Goal: Task Accomplishment & Management: Use online tool/utility

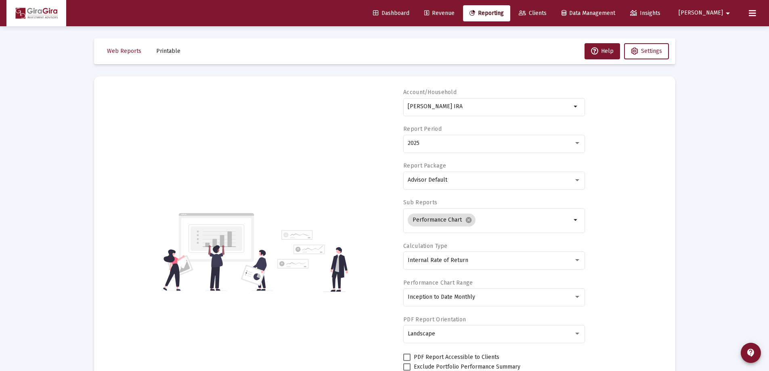
select select "View all"
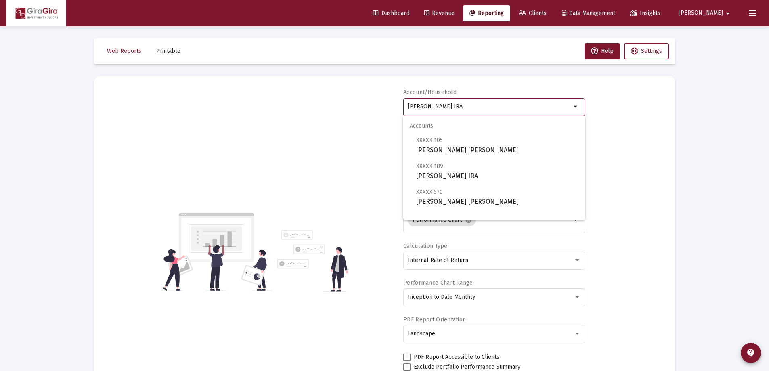
drag, startPoint x: 408, startPoint y: 104, endPoint x: 769, endPoint y: 97, distance: 361.0
click at [769, 97] on html "Dashboard Revenue Reporting Clients Data Management Insights [PERSON_NAME] Inte…" at bounding box center [384, 185] width 769 height 371
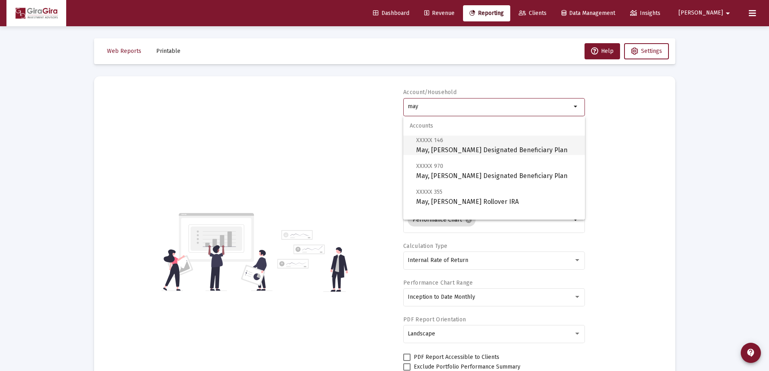
click at [443, 148] on span "XXXXX 146 May, [PERSON_NAME] Designated Beneficiary Plan" at bounding box center [497, 145] width 162 height 20
type input "May, [PERSON_NAME] Designated Beneficiary Plan"
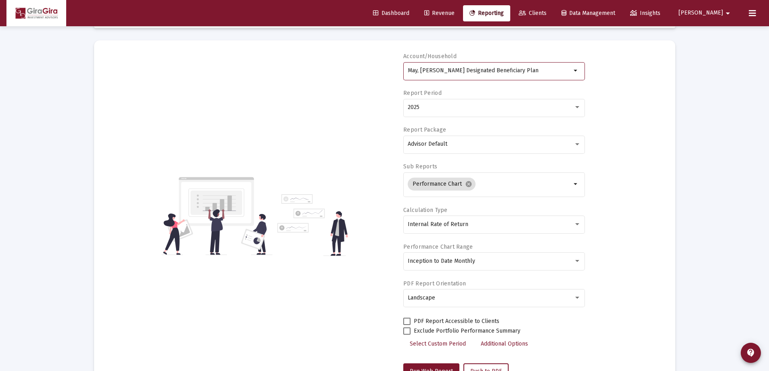
scroll to position [121, 0]
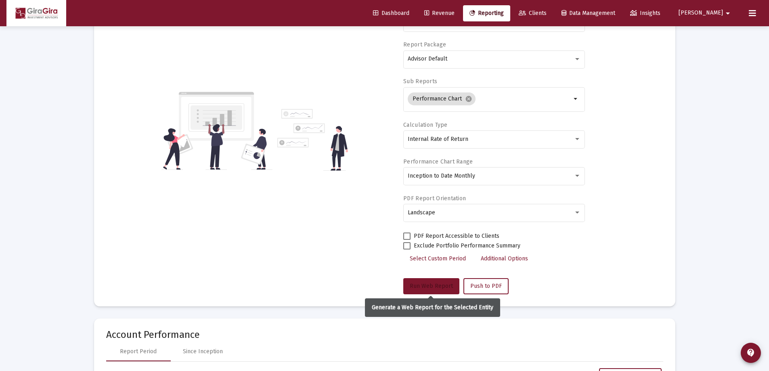
drag, startPoint x: 428, startPoint y: 283, endPoint x: 432, endPoint y: 283, distance: 4.5
click at [430, 283] on span "Run Web Report" at bounding box center [431, 286] width 43 height 7
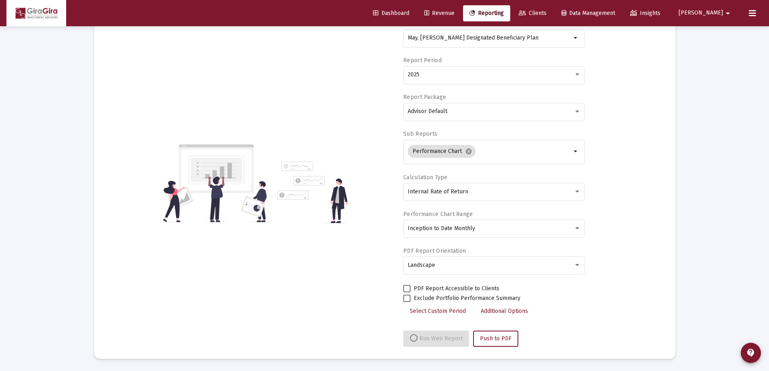
select select "View all"
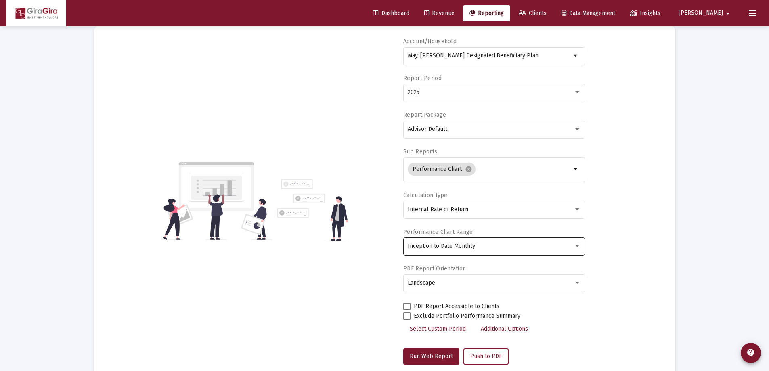
scroll to position [0, 0]
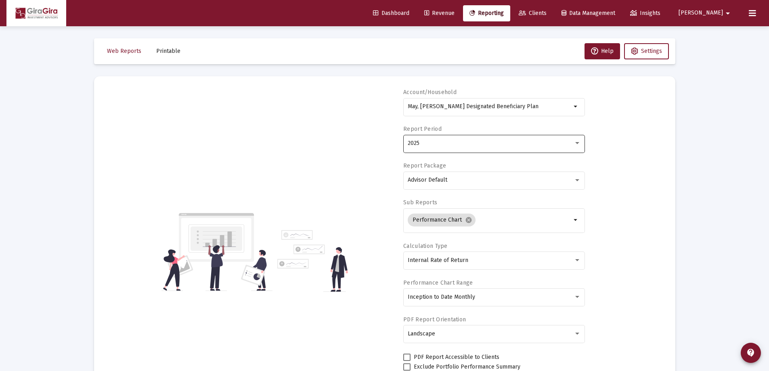
click at [415, 145] on span "2025" at bounding box center [414, 143] width 12 height 7
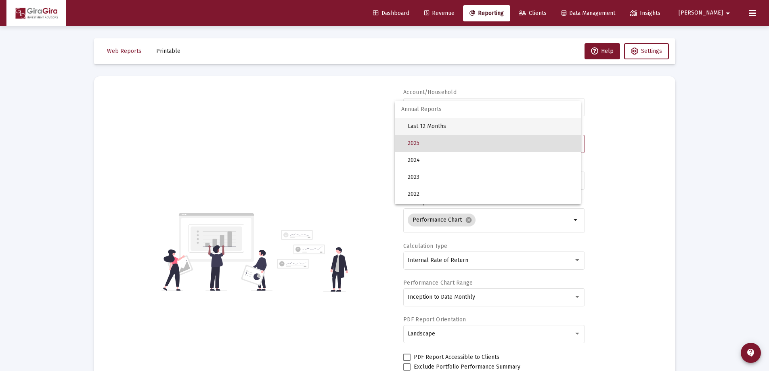
click at [417, 127] on span "Last 12 Months" at bounding box center [491, 126] width 167 height 17
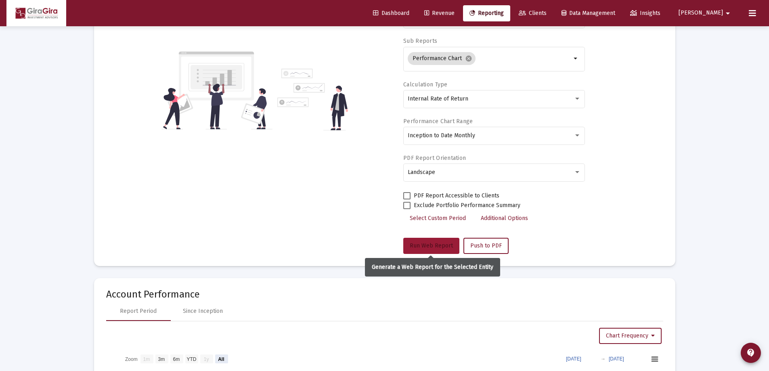
click at [436, 243] on span "Run Web Report" at bounding box center [431, 245] width 43 height 7
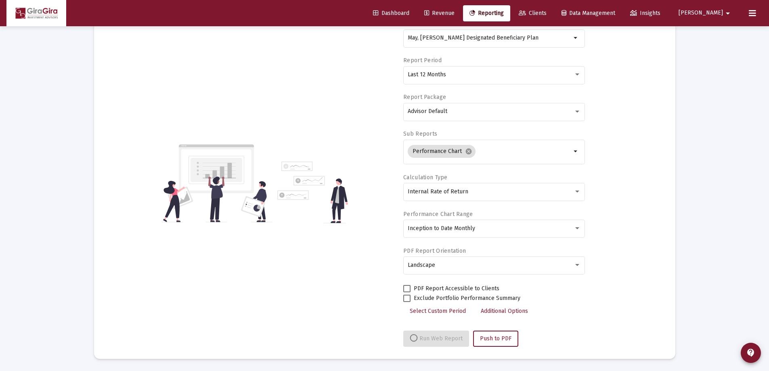
select select "View all"
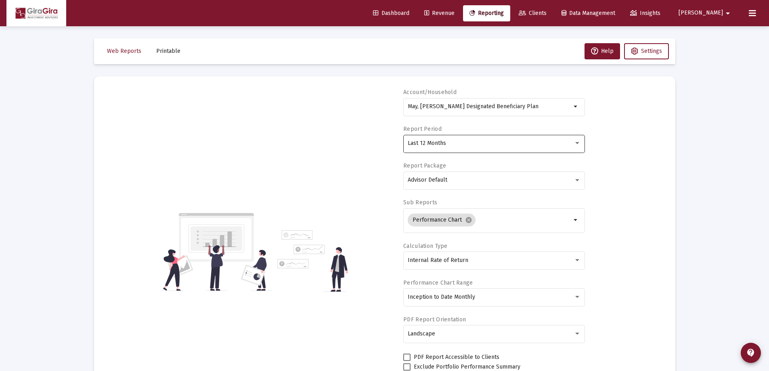
click at [429, 141] on span "Last 12 Months" at bounding box center [427, 143] width 38 height 7
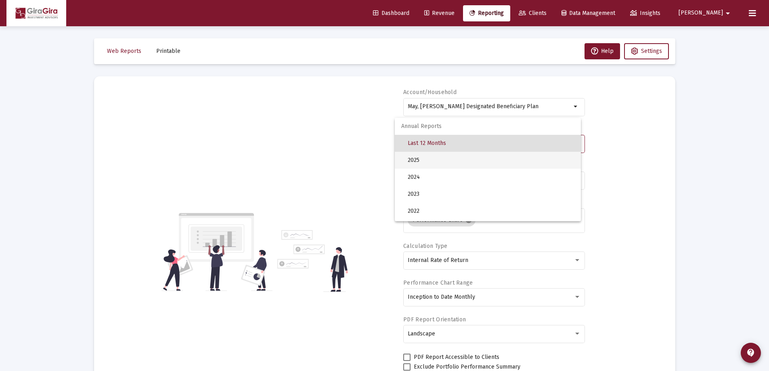
click at [426, 157] on span "2025" at bounding box center [491, 160] width 167 height 17
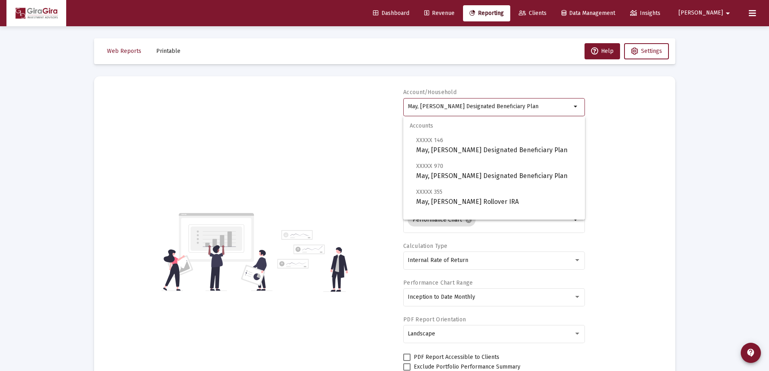
click at [430, 105] on input "May, [PERSON_NAME] Designated Beneficiary Plan" at bounding box center [490, 106] width 164 height 6
click at [457, 199] on span "XXXXX 355 May, [PERSON_NAME] Rollover IRA" at bounding box center [497, 197] width 162 height 20
type input "May, [PERSON_NAME] Rollover IRA"
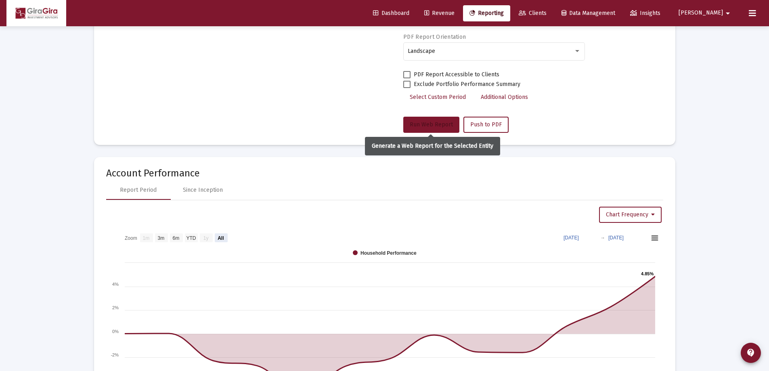
click at [425, 123] on span "Run Web Report" at bounding box center [431, 124] width 43 height 7
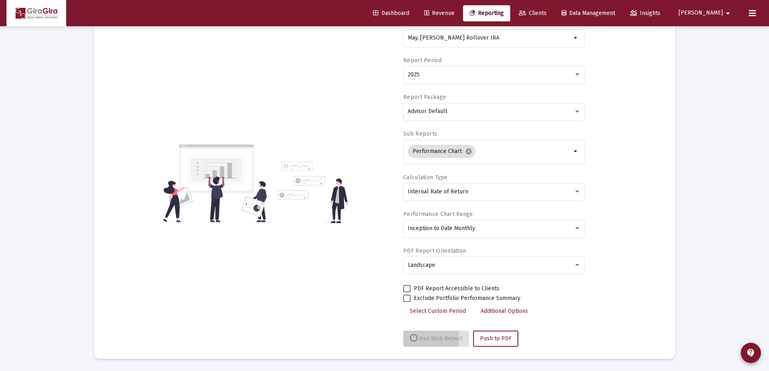
scroll to position [69, 0]
select select "View all"
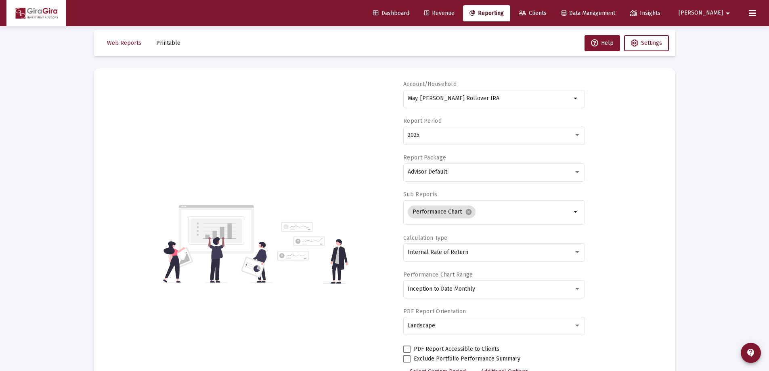
scroll to position [0, 0]
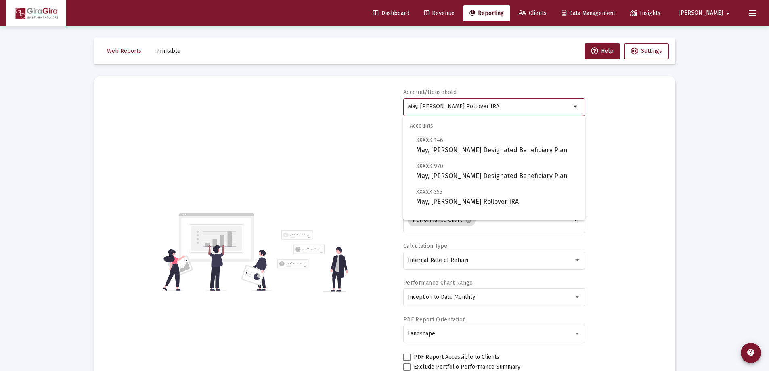
click at [436, 109] on input "May, [PERSON_NAME] Rollover IRA" at bounding box center [490, 106] width 164 height 6
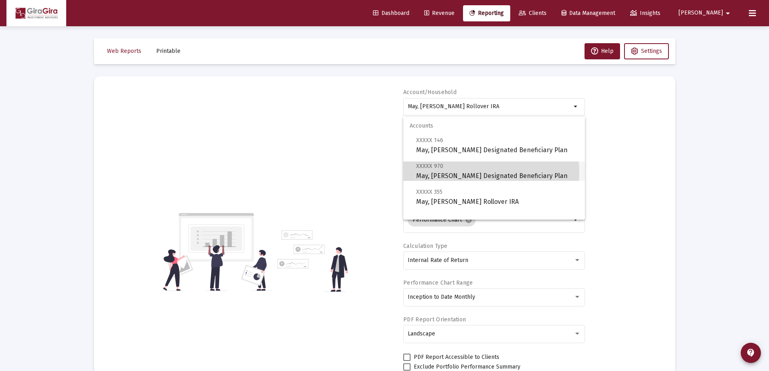
click at [468, 172] on span "XXXXX 970 May, [PERSON_NAME] Designated Beneficiary Plan" at bounding box center [497, 171] width 162 height 20
type input "May, [PERSON_NAME] Designated Beneficiary Plan"
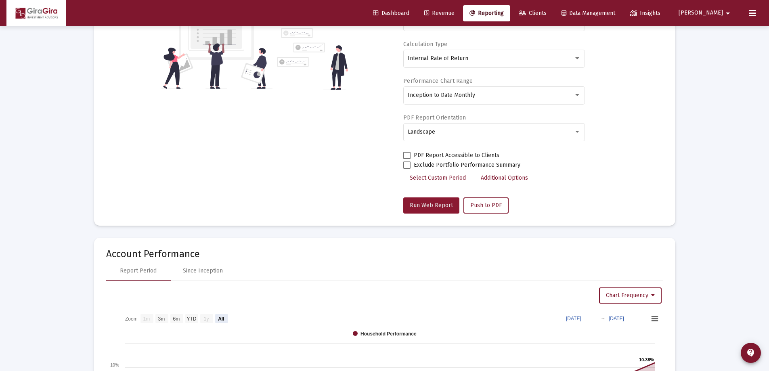
click at [442, 200] on button "Run Web Report" at bounding box center [431, 205] width 56 height 16
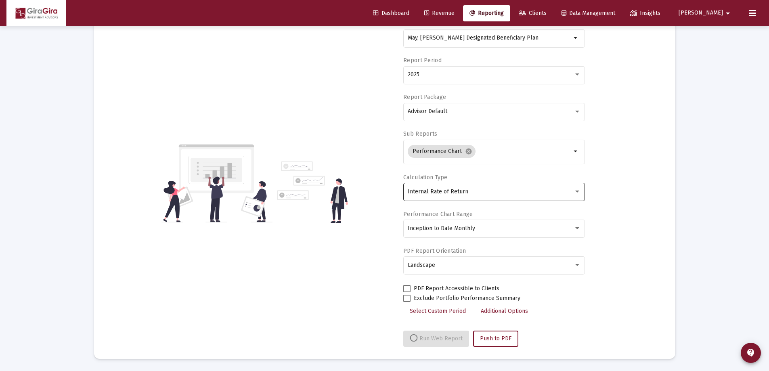
select select "View all"
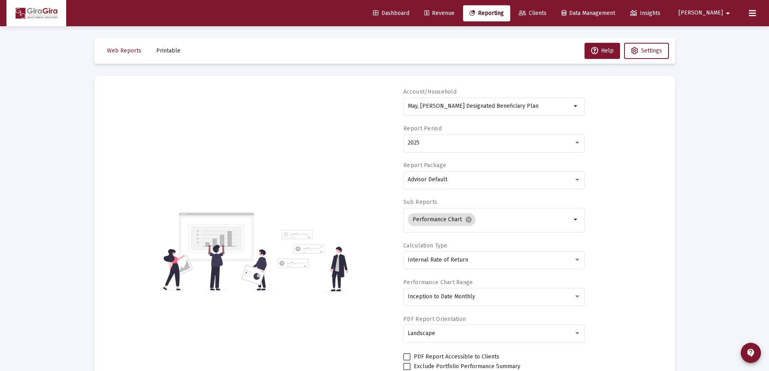
scroll to position [0, 0]
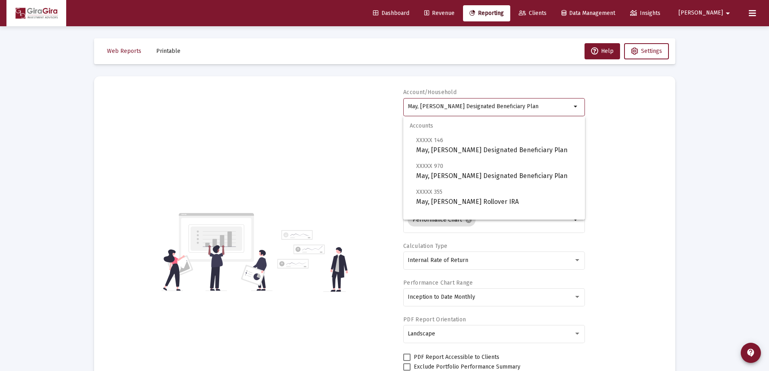
drag, startPoint x: 409, startPoint y: 105, endPoint x: 661, endPoint y: 126, distance: 253.2
click at [661, 125] on div "Account/Household May, [PERSON_NAME] Designated Beneficiary Plan arrow_drop_dow…" at bounding box center [384, 251] width 557 height 327
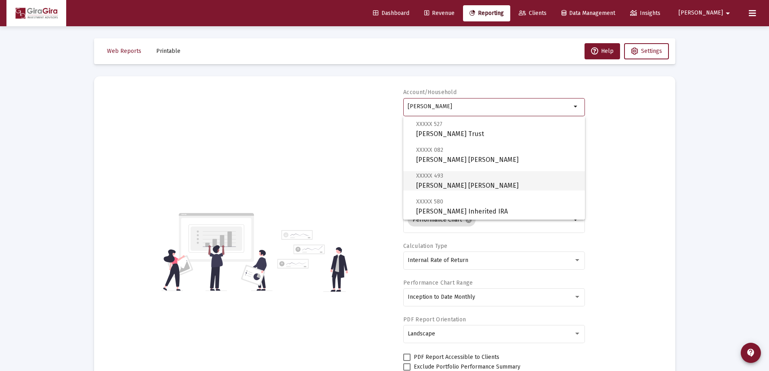
scroll to position [81, 0]
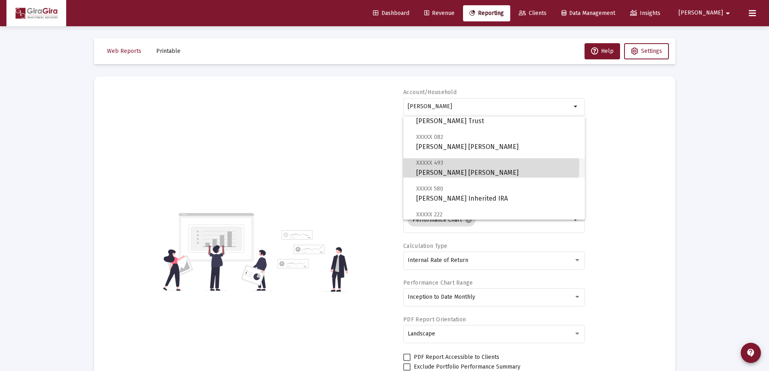
click at [432, 166] on span "XXXXX 493" at bounding box center [429, 162] width 27 height 7
type input "[PERSON_NAME] [PERSON_NAME]"
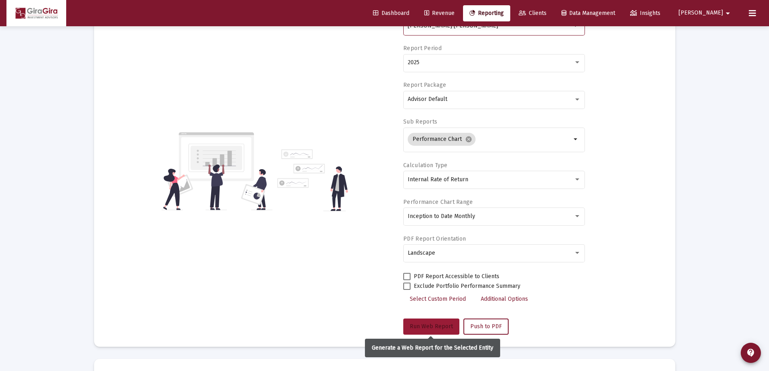
click at [440, 323] on span "Run Web Report" at bounding box center [431, 326] width 43 height 7
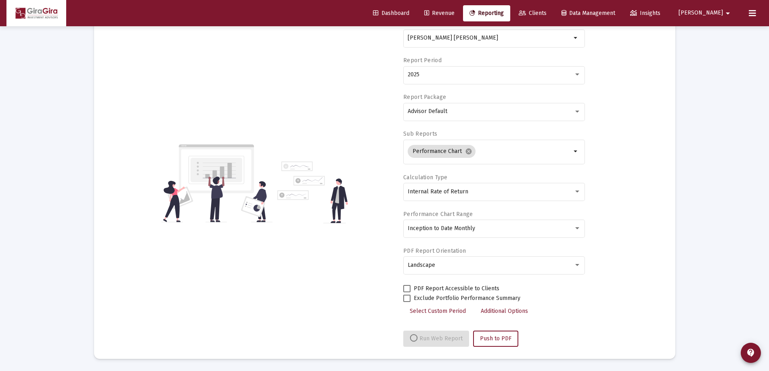
select select "View all"
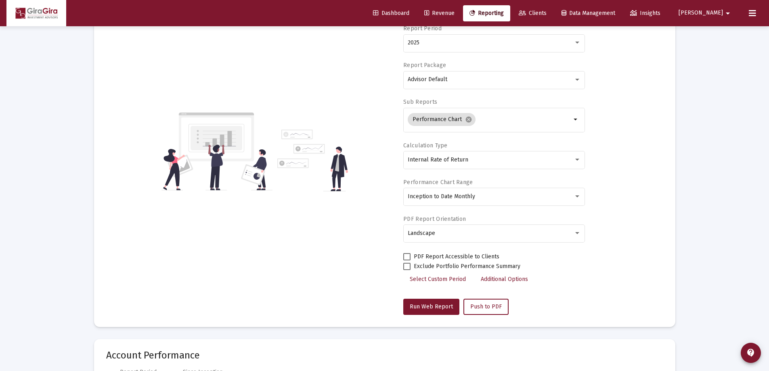
scroll to position [0, 0]
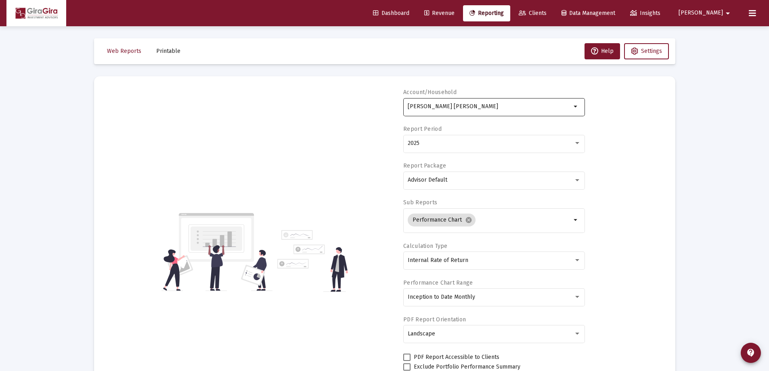
click at [422, 104] on input "[PERSON_NAME] [PERSON_NAME]" at bounding box center [490, 106] width 164 height 6
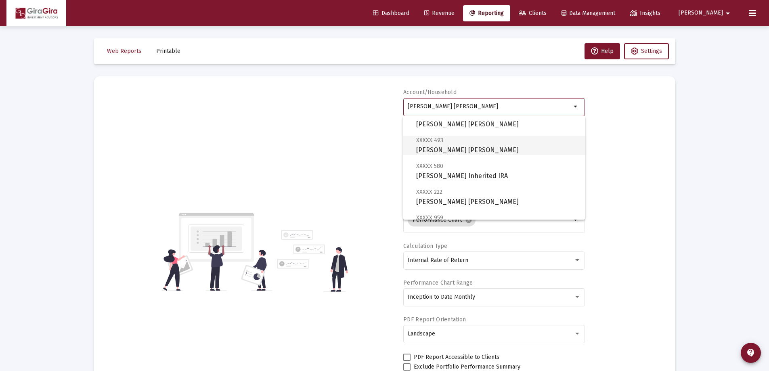
scroll to position [121, 0]
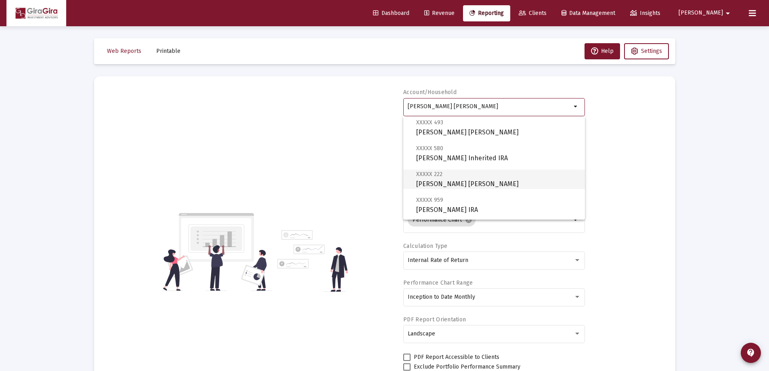
click at [429, 177] on span "XXXXX 222" at bounding box center [429, 174] width 26 height 7
type input "[PERSON_NAME] [PERSON_NAME]"
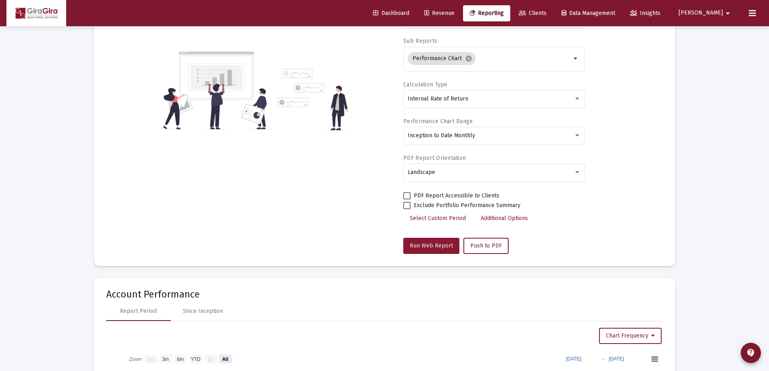
click at [433, 243] on span "Run Web Report" at bounding box center [431, 245] width 43 height 7
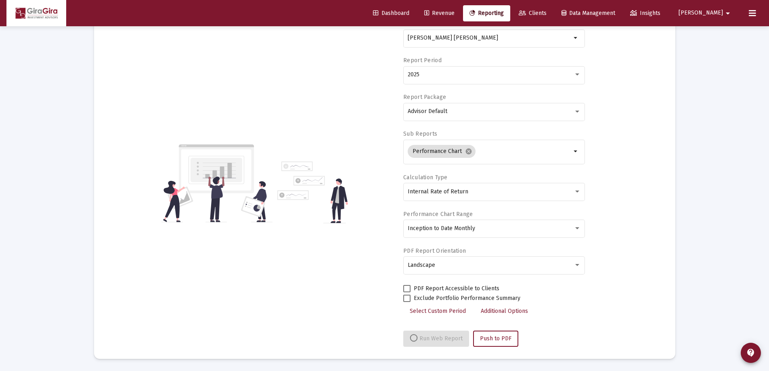
select select "View all"
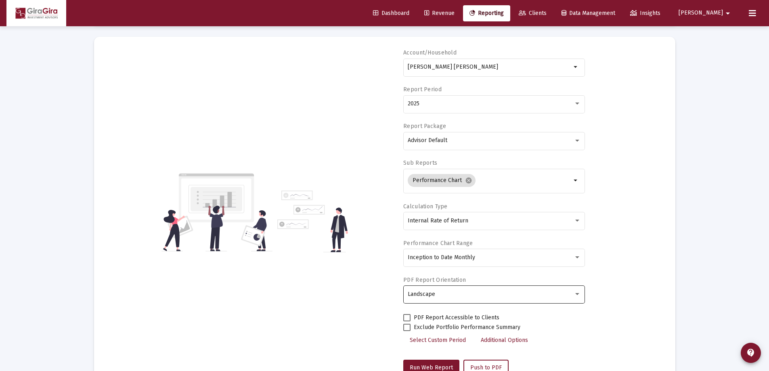
scroll to position [0, 0]
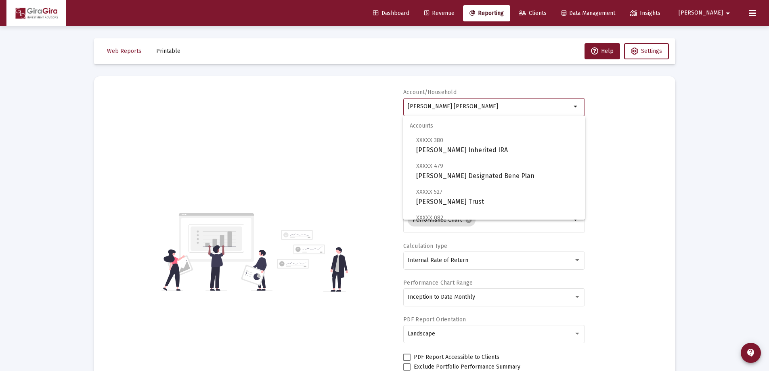
click at [425, 106] on input "[PERSON_NAME] [PERSON_NAME]" at bounding box center [490, 106] width 164 height 6
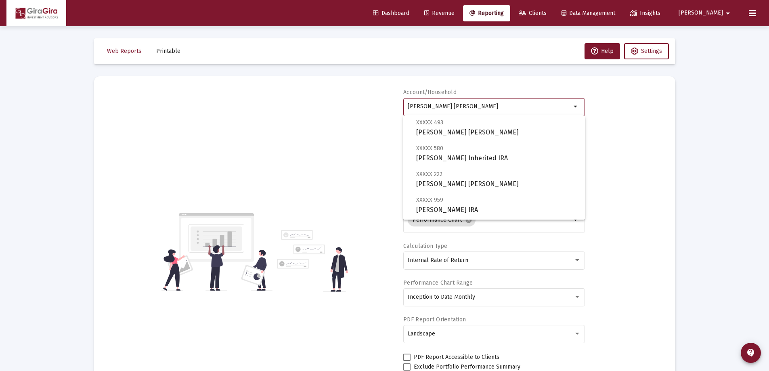
scroll to position [162, 0]
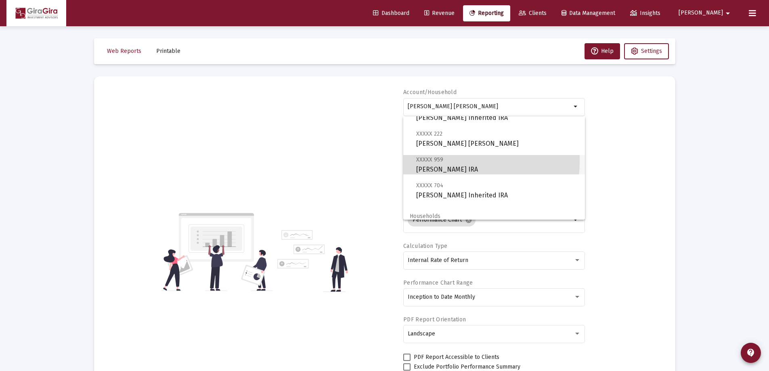
click at [424, 161] on span "XXXXX 959" at bounding box center [429, 159] width 27 height 7
type input "[PERSON_NAME] IRA"
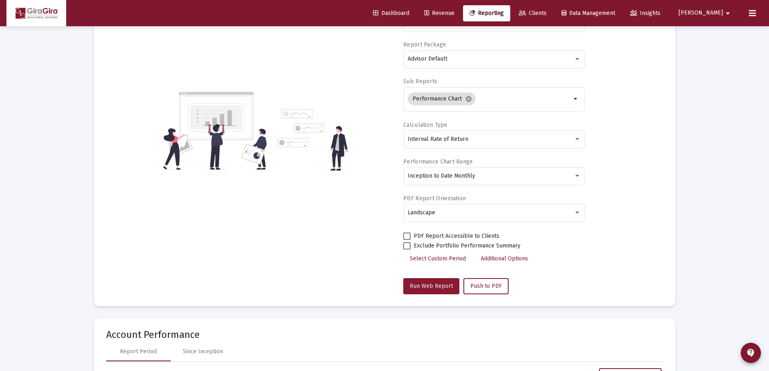
click at [446, 283] on span "Run Web Report" at bounding box center [431, 286] width 43 height 7
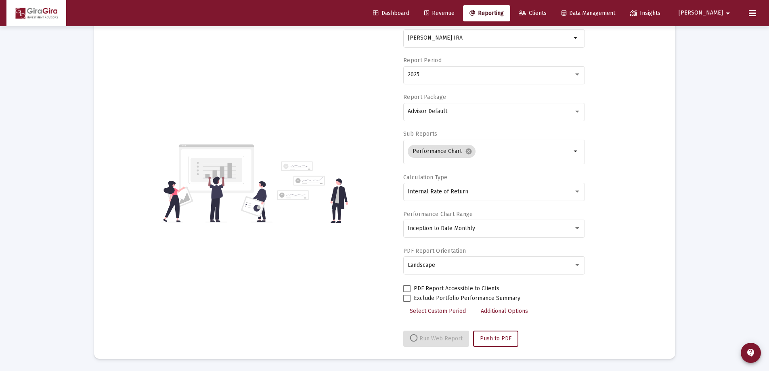
select select "View all"
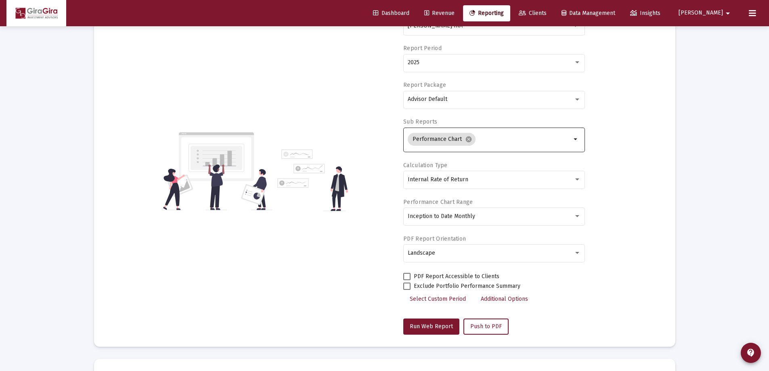
scroll to position [0, 0]
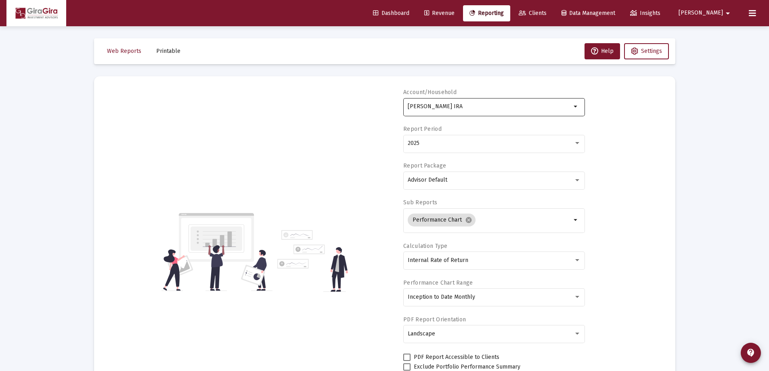
click at [425, 105] on input "[PERSON_NAME] IRA" at bounding box center [490, 106] width 164 height 6
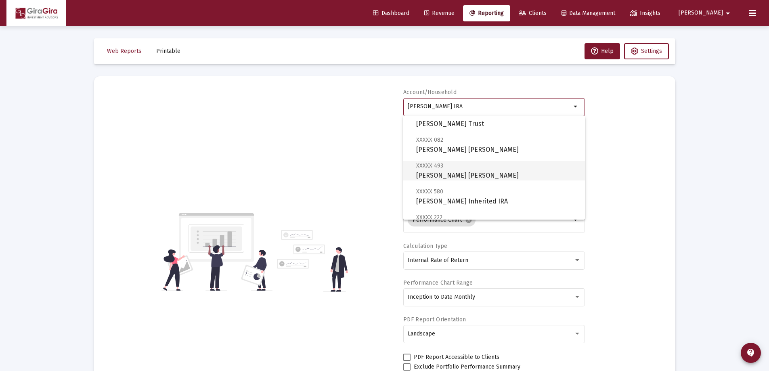
scroll to position [81, 0]
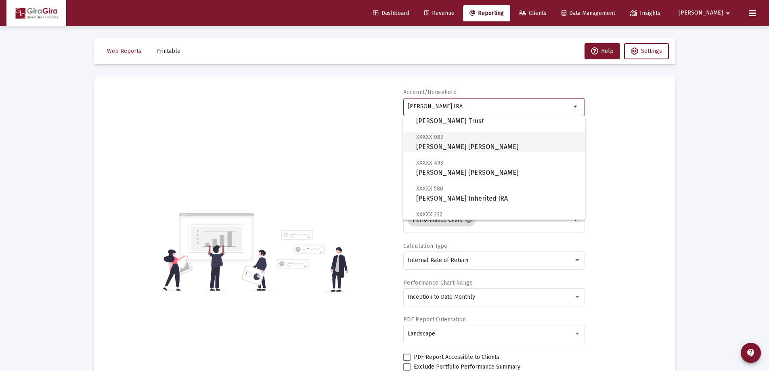
click at [440, 141] on span "XXXXX 082 [PERSON_NAME] [PERSON_NAME]" at bounding box center [497, 142] width 162 height 20
type input "[PERSON_NAME] [PERSON_NAME]"
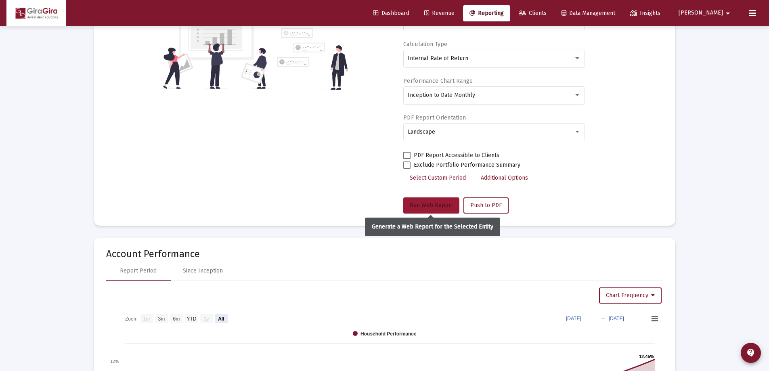
click at [427, 201] on button "Run Web Report" at bounding box center [431, 205] width 56 height 16
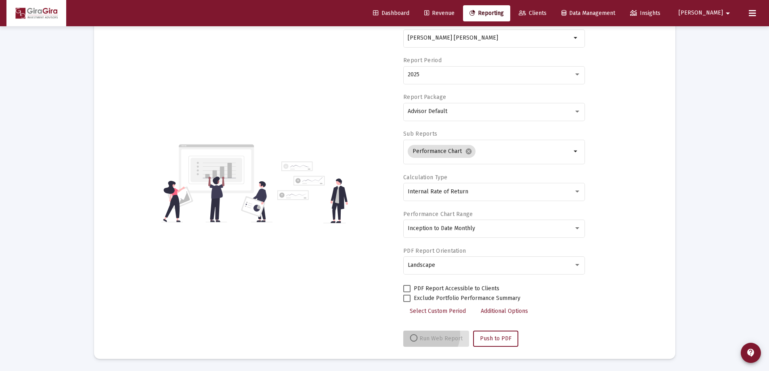
scroll to position [69, 0]
select select "View all"
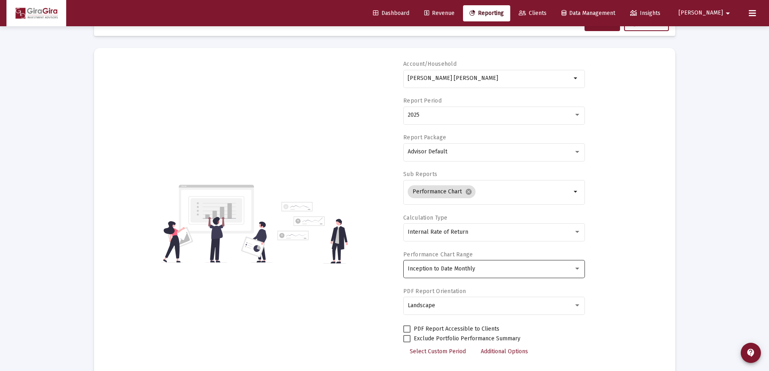
scroll to position [0, 0]
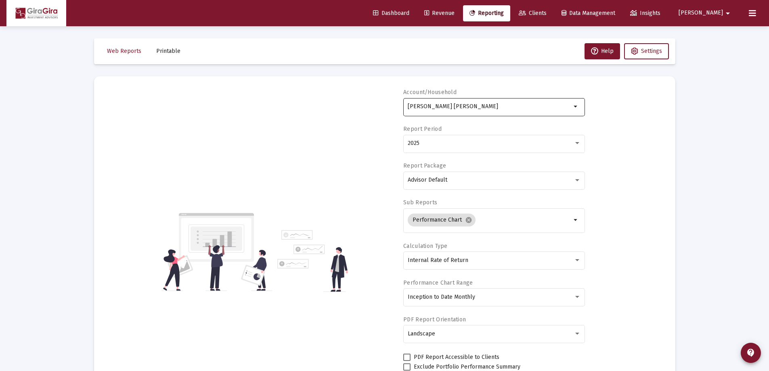
click at [436, 108] on input "[PERSON_NAME] [PERSON_NAME]" at bounding box center [490, 106] width 164 height 6
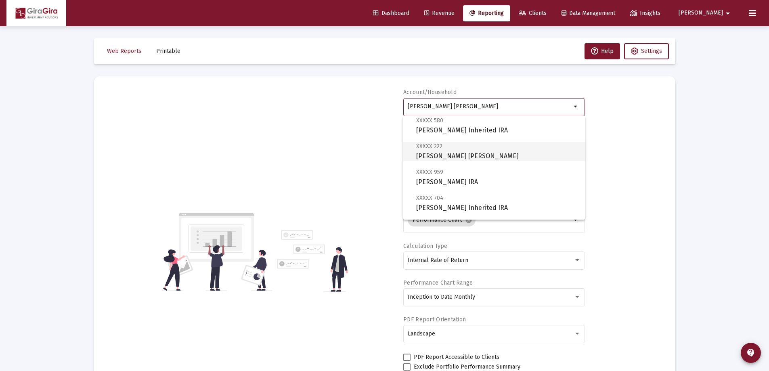
scroll to position [162, 0]
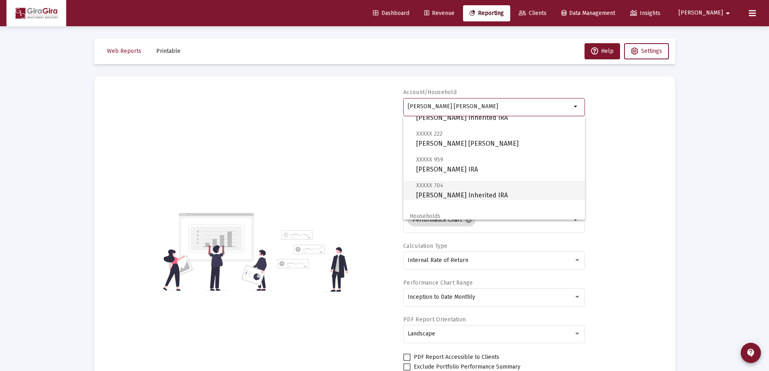
click at [430, 187] on span "XXXXX 704" at bounding box center [429, 185] width 27 height 7
type input "[PERSON_NAME] Inherited IRA"
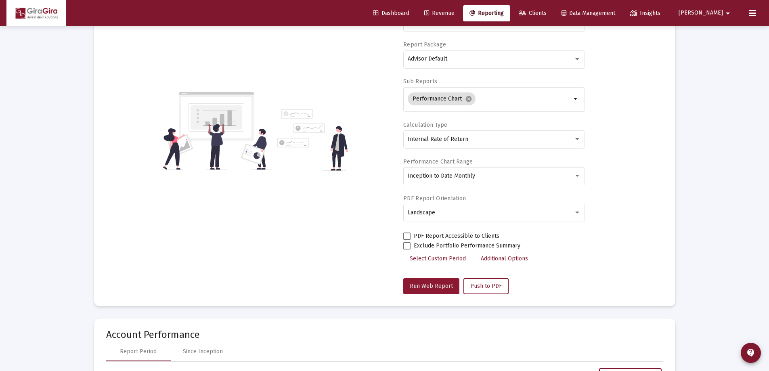
click at [428, 285] on span "Run Web Report" at bounding box center [431, 286] width 43 height 7
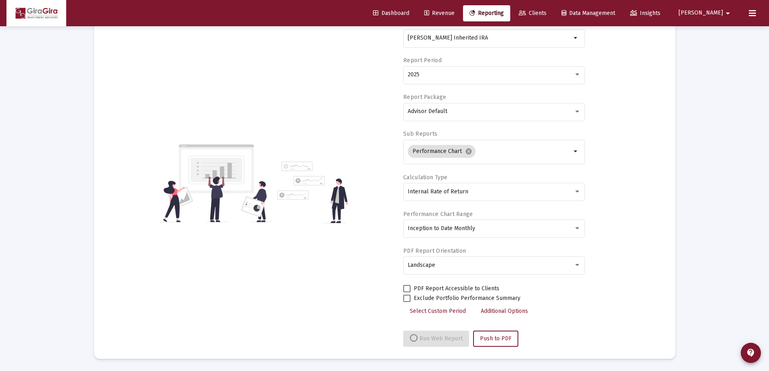
select select "View all"
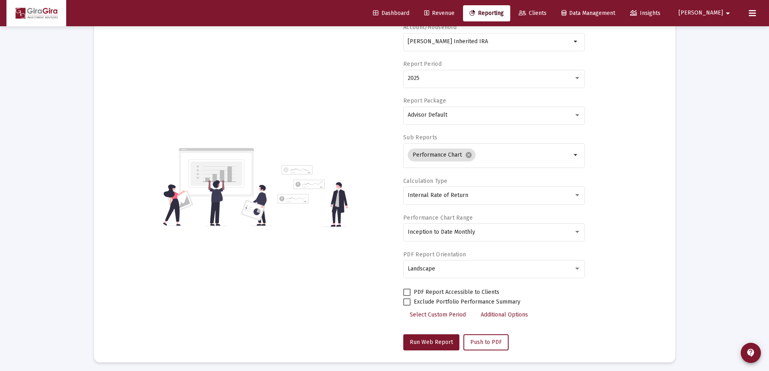
scroll to position [0, 0]
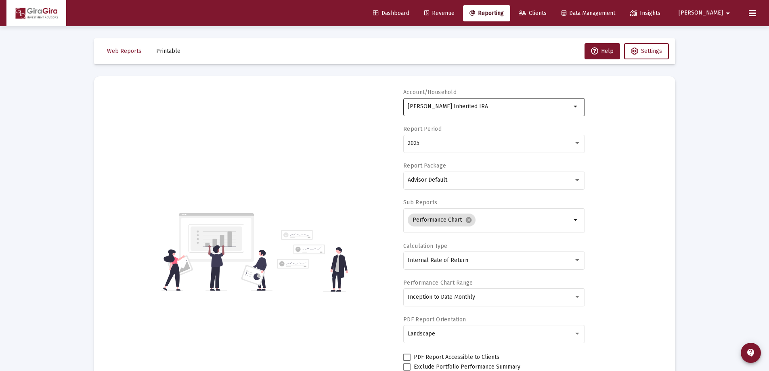
click at [428, 104] on input "[PERSON_NAME] Inherited IRA" at bounding box center [490, 106] width 164 height 6
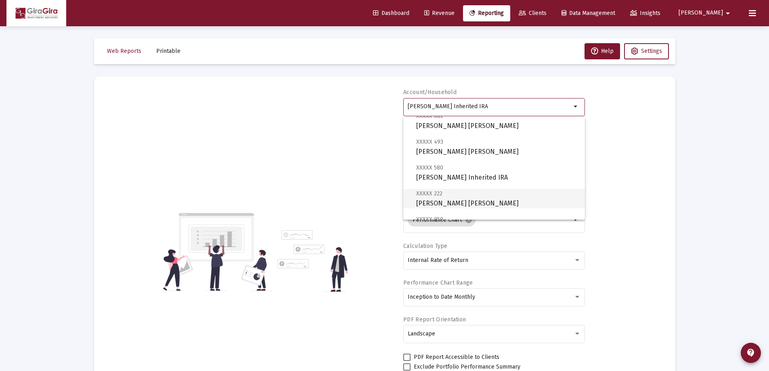
scroll to position [121, 0]
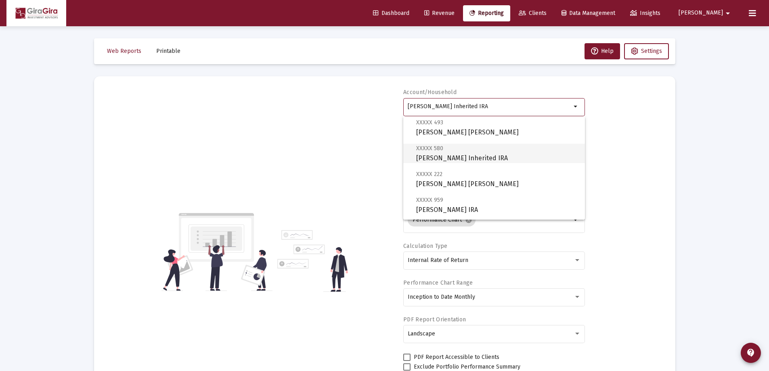
click at [428, 153] on span "XXXXX 580 [PERSON_NAME] Inherited IRA" at bounding box center [497, 153] width 162 height 20
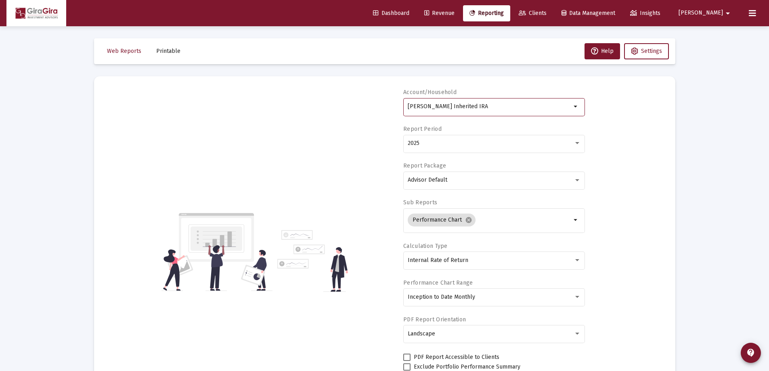
type input "[PERSON_NAME] Inherited IRA"
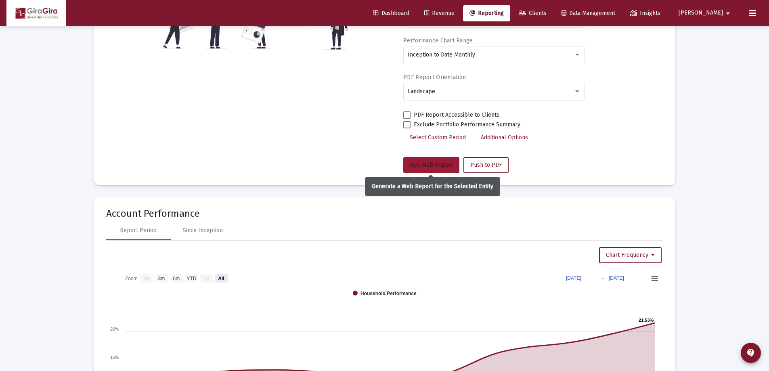
click at [428, 162] on span "Run Web Report" at bounding box center [431, 165] width 43 height 7
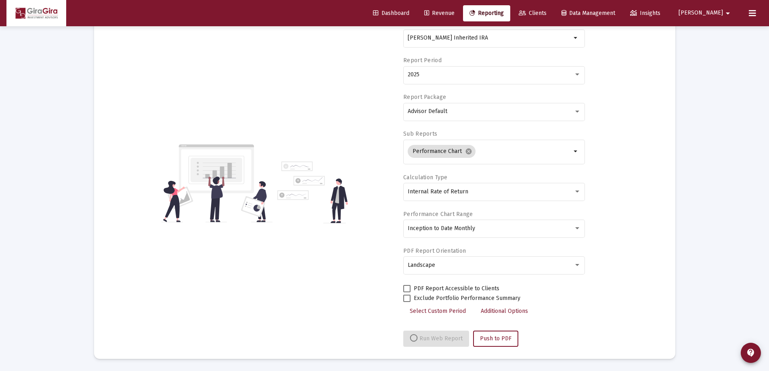
select select "View all"
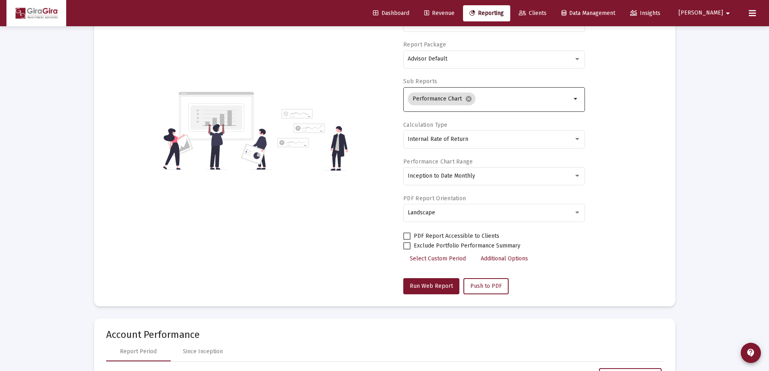
scroll to position [0, 0]
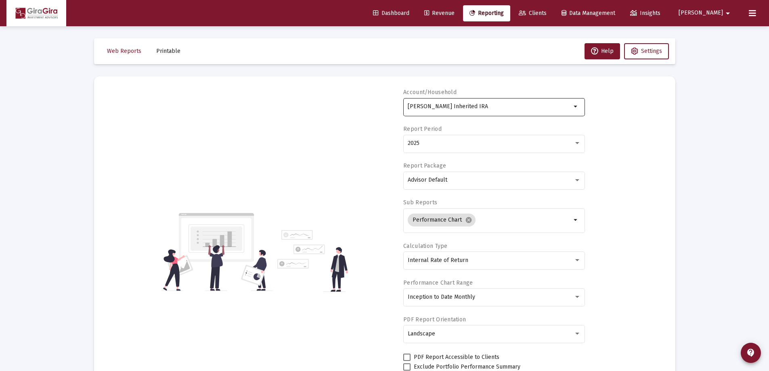
click at [429, 104] on input "[PERSON_NAME] Inherited IRA" at bounding box center [490, 106] width 164 height 6
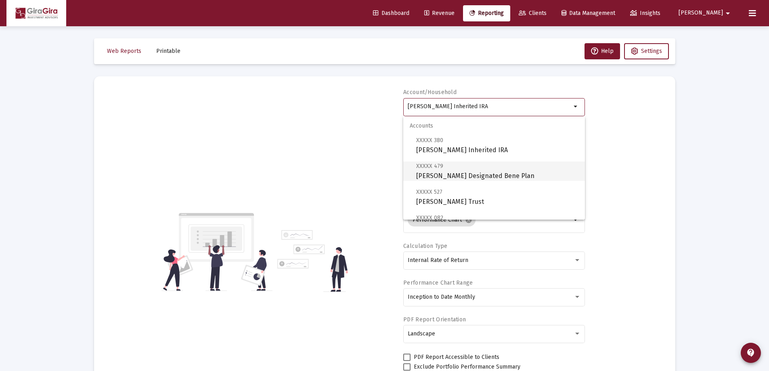
scroll to position [40, 0]
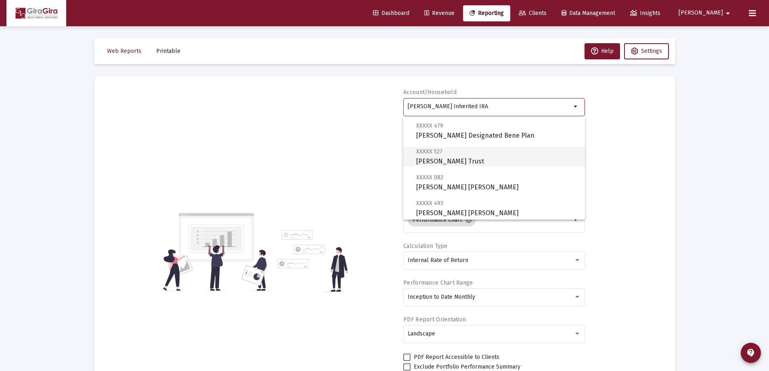
click at [438, 157] on span "XXXXX 527 [PERSON_NAME] Trust" at bounding box center [497, 157] width 162 height 20
type input "[PERSON_NAME] Trust"
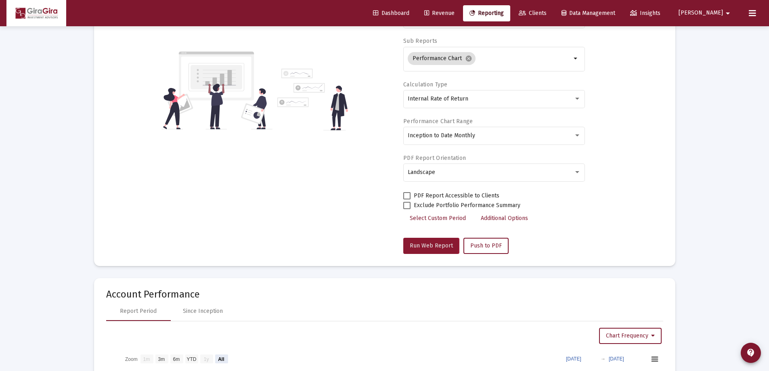
click at [421, 245] on span "Run Web Report" at bounding box center [431, 245] width 43 height 7
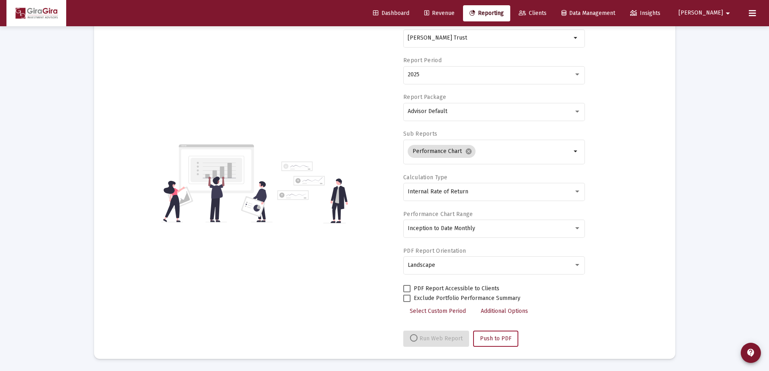
select select "View all"
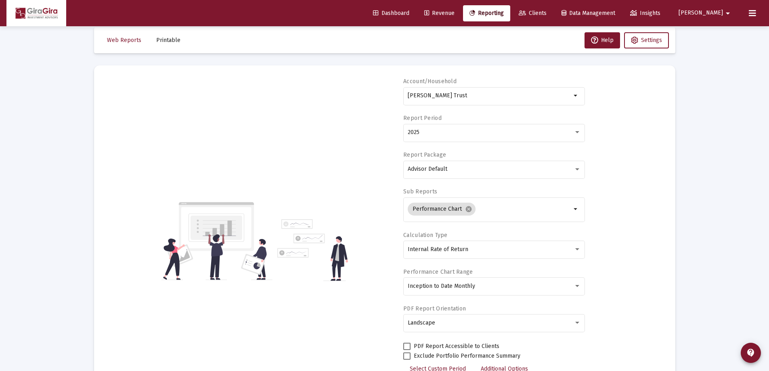
scroll to position [0, 0]
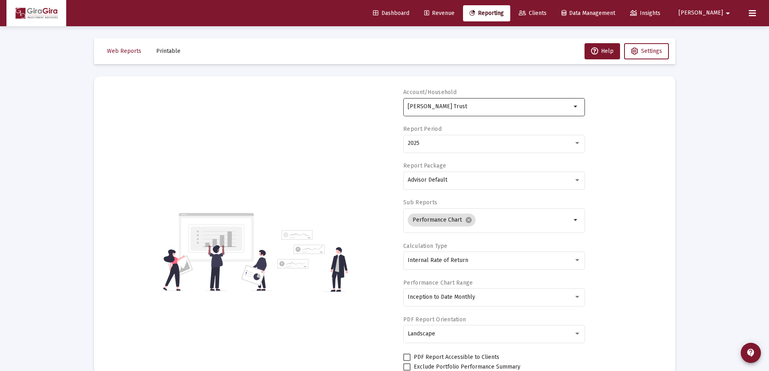
click at [431, 104] on input "[PERSON_NAME] Trust" at bounding box center [490, 106] width 164 height 6
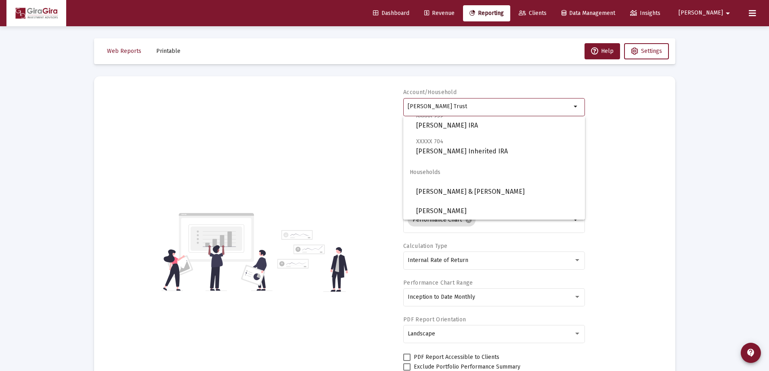
scroll to position [207, 0]
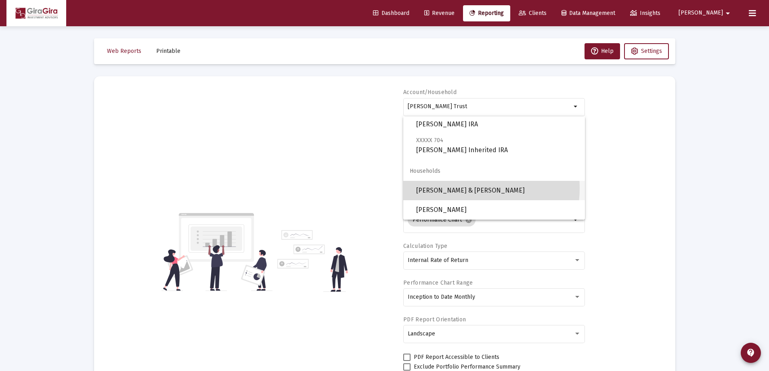
click at [459, 188] on span "[PERSON_NAME] & [PERSON_NAME]" at bounding box center [497, 190] width 162 height 19
type input "[PERSON_NAME] & [PERSON_NAME]"
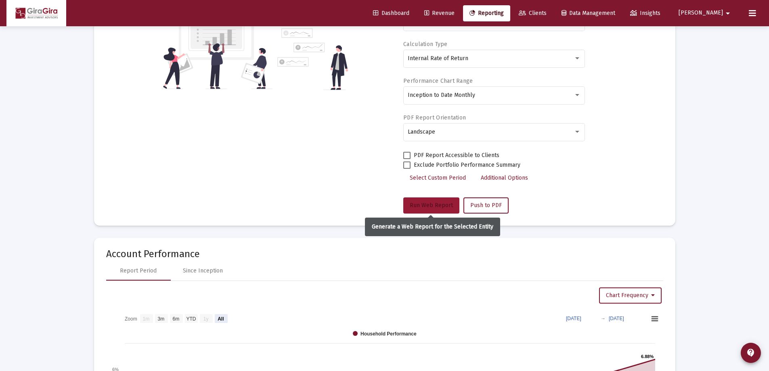
click at [424, 204] on span "Run Web Report" at bounding box center [431, 205] width 43 height 7
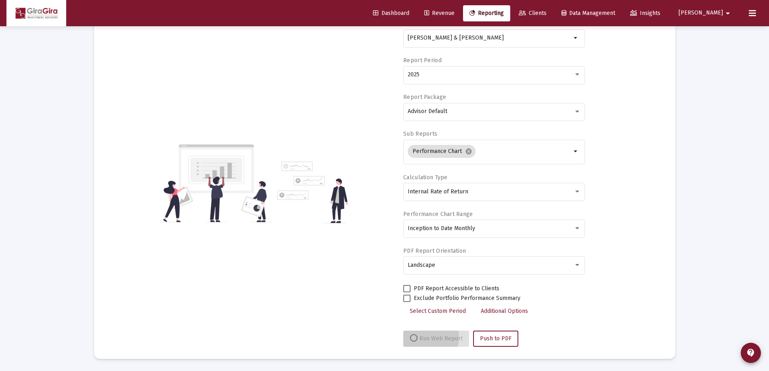
scroll to position [69, 0]
select select "View all"
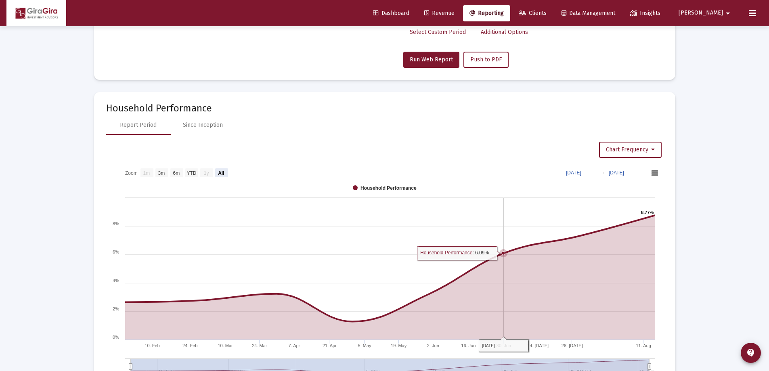
scroll to position [394, 0]
